Goal: Task Accomplishment & Management: Complete application form

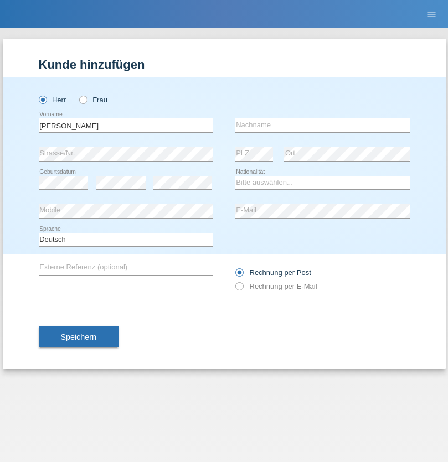
type input "[PERSON_NAME]"
click at [322, 125] on input "text" at bounding box center [322, 126] width 174 height 14
type input "arpagaus"
select select "CH"
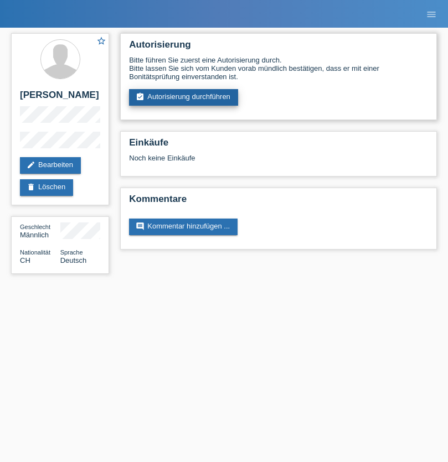
click at [184, 97] on link "assignment_turned_in Autorisierung durchführen" at bounding box center [183, 97] width 109 height 17
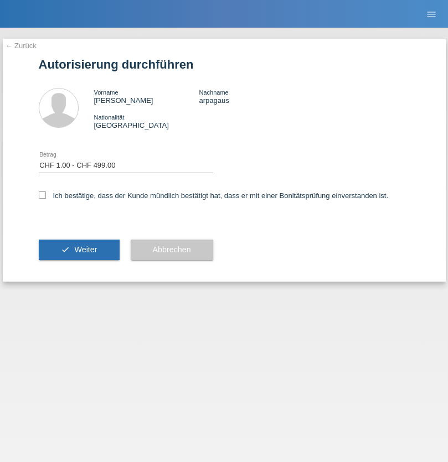
select select "1"
checkbox input "true"
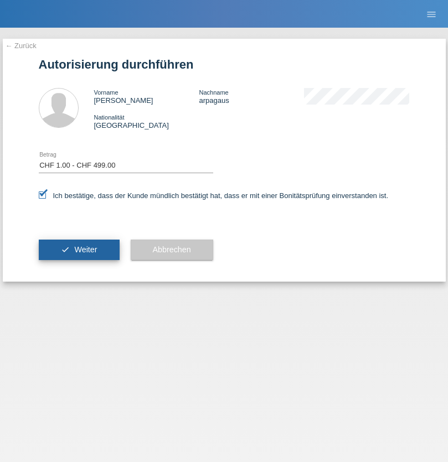
click at [79, 250] on span "Weiter" at bounding box center [85, 249] width 23 height 9
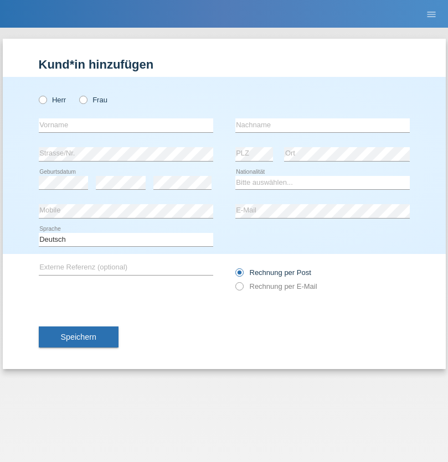
radio input "true"
click at [126, 125] on input "text" at bounding box center [126, 126] width 174 height 14
type input "[PERSON_NAME]"
click at [322, 125] on input "text" at bounding box center [322, 126] width 174 height 14
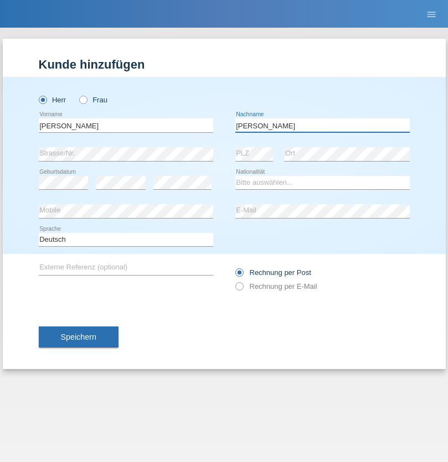
type input "[PERSON_NAME]"
select select "DE"
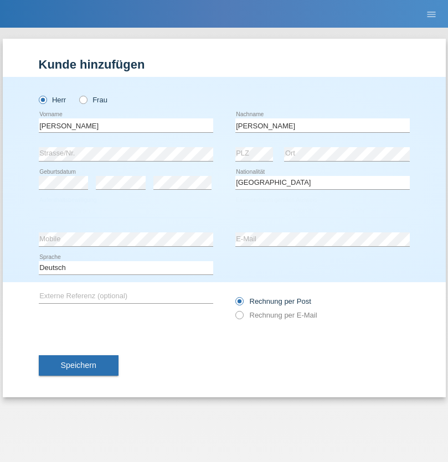
select select "C"
select select "01"
select select "12"
select select "2021"
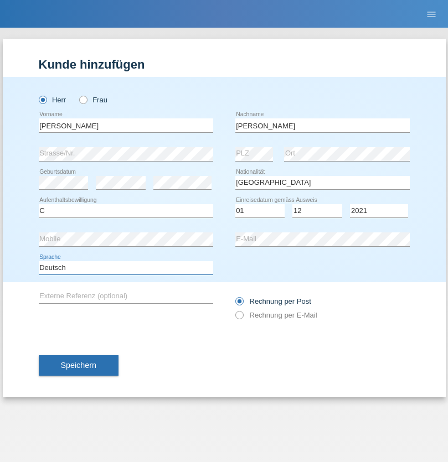
select select "en"
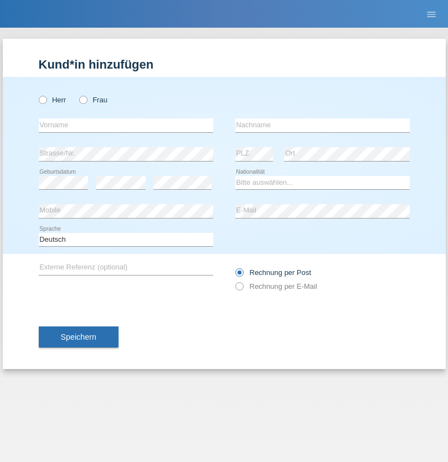
radio input "true"
click at [126, 125] on input "text" at bounding box center [126, 126] width 174 height 14
type input "Gjyla"
click at [322, 125] on input "text" at bounding box center [322, 126] width 174 height 14
type input "Zidi"
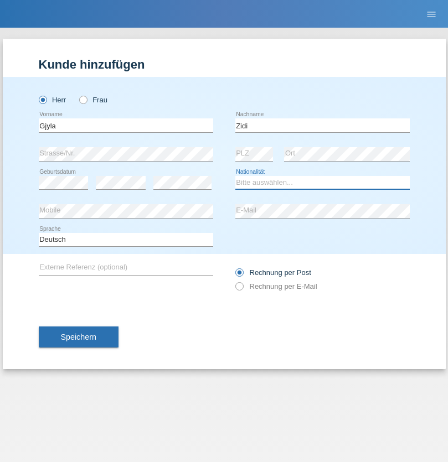
select select "CH"
radio input "true"
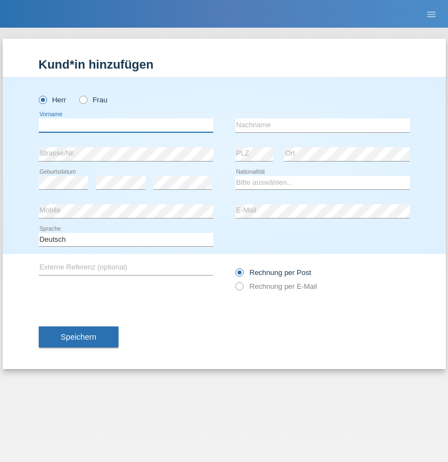
click at [126, 125] on input "text" at bounding box center [126, 126] width 174 height 14
type input "Kevin"
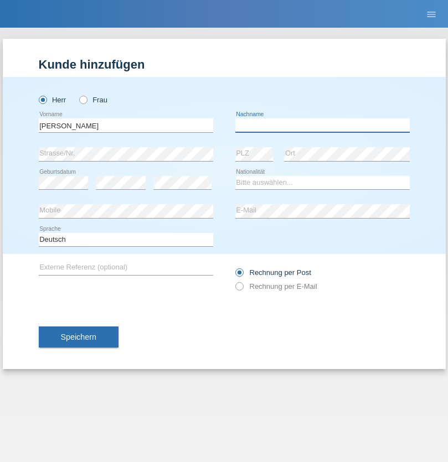
click at [322, 125] on input "text" at bounding box center [322, 126] width 174 height 14
type input "Ferhati"
select select "DE"
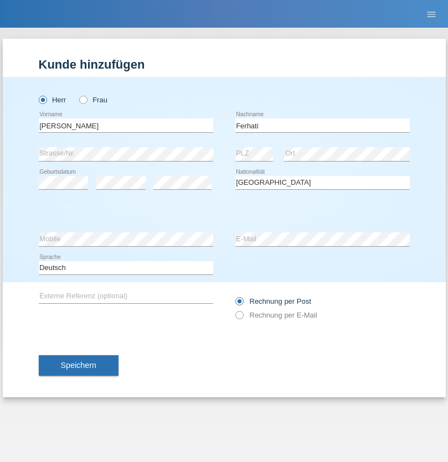
select select "C"
select select "14"
select select "02"
select select "2021"
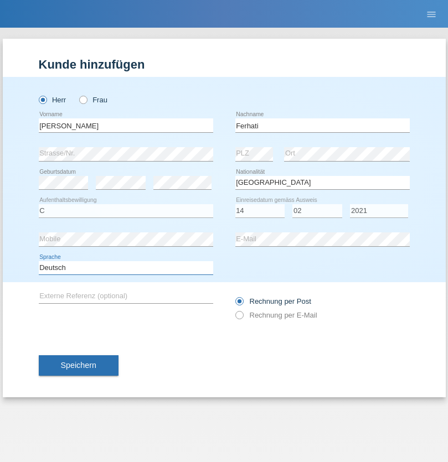
select select "en"
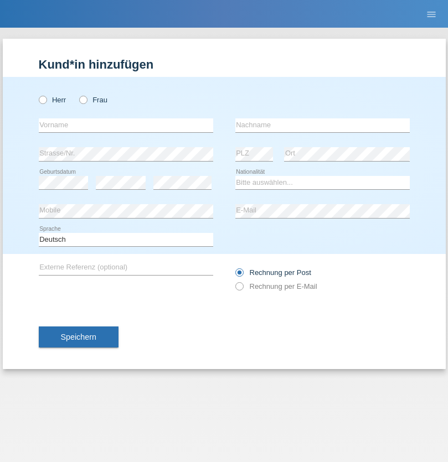
radio input "true"
click at [126, 125] on input "text" at bounding box center [126, 126] width 174 height 14
type input "firat"
click at [322, 125] on input "text" at bounding box center [322, 126] width 174 height 14
type input "kara"
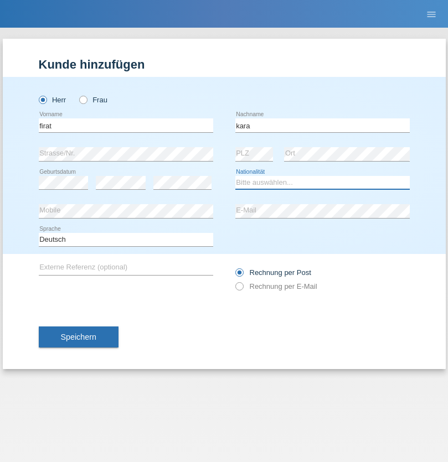
select select "CH"
radio input "true"
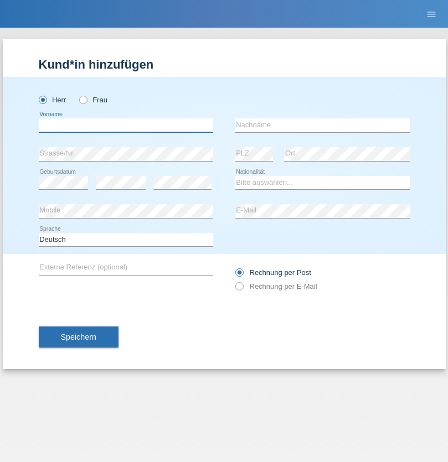
click at [126, 125] on input "text" at bounding box center [126, 126] width 174 height 14
type input "Bogdan"
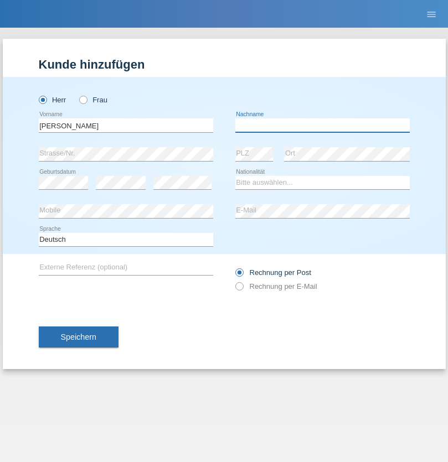
click at [322, 125] on input "text" at bounding box center [322, 126] width 174 height 14
type input "Cristian"
select select "RO"
select select "C"
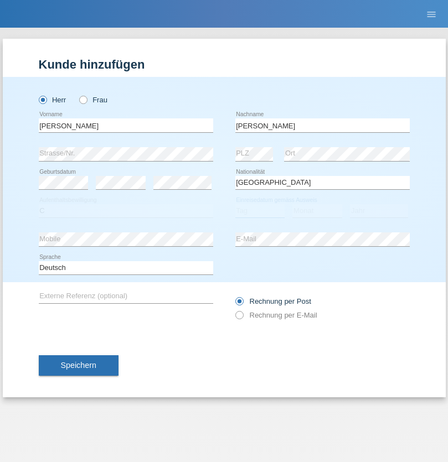
select select "11"
select select "02"
select select "2011"
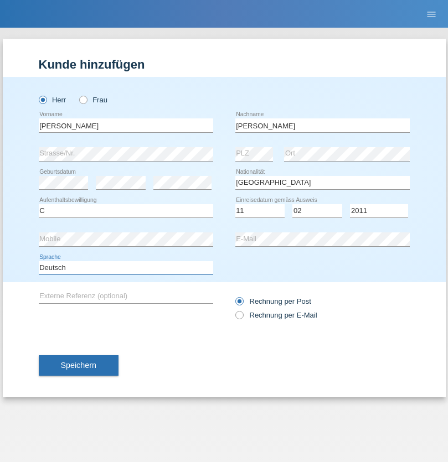
select select "en"
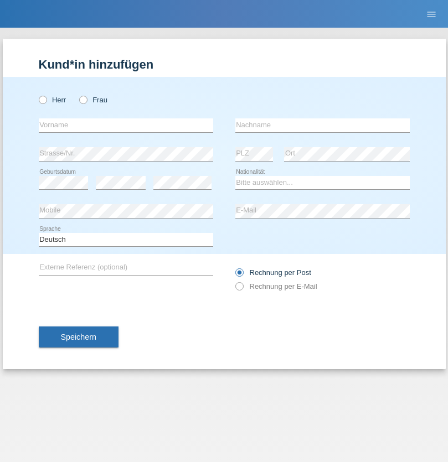
radio input "true"
click at [126, 125] on input "text" at bounding box center [126, 126] width 174 height 14
type input "[PERSON_NAME]"
click at [322, 125] on input "text" at bounding box center [322, 126] width 174 height 14
type input "Ymeri"
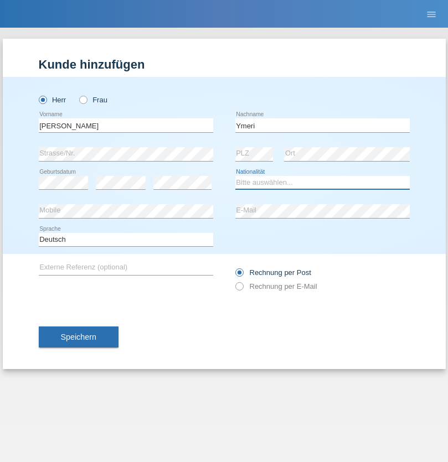
select select "XK"
select select "C"
select select "21"
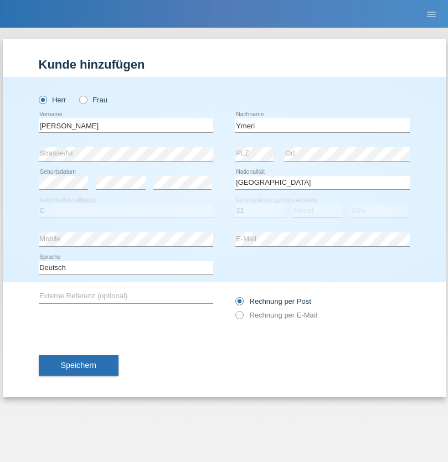
select select "03"
select select "1991"
